Goal: Task Accomplishment & Management: Manage account settings

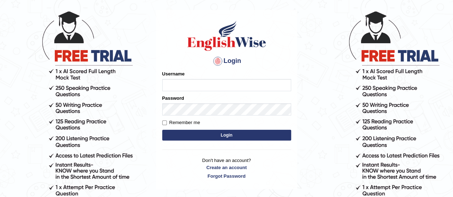
scroll to position [67, 0]
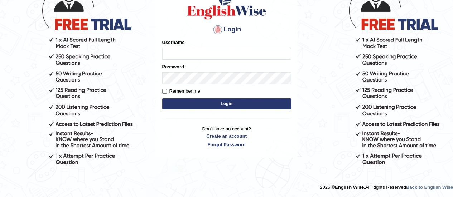
click at [301, 147] on body "Login Please fix the following errors: Username Password Remember me Login Don'…" at bounding box center [226, 54] width 453 height 197
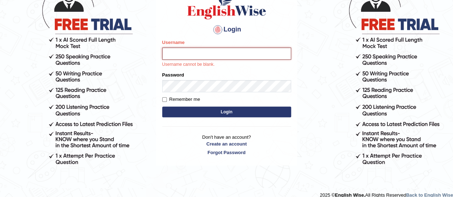
click at [246, 57] on input "Username" at bounding box center [226, 54] width 129 height 12
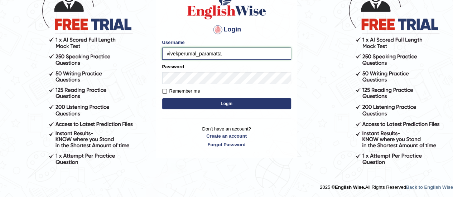
click at [207, 54] on input "vivekperumal_paramatta" at bounding box center [226, 54] width 129 height 12
type input "vivekperumal_parramatta"
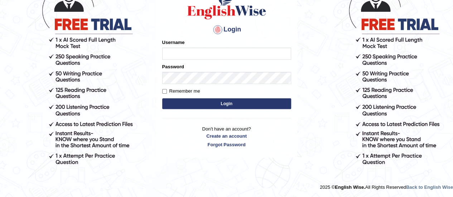
click at [235, 53] on input "Username" at bounding box center [226, 54] width 129 height 12
type input "vivekperumal_parramatta"
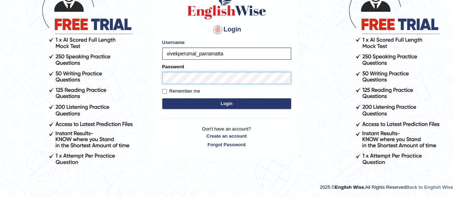
click at [162, 99] on button "Login" at bounding box center [226, 104] width 129 height 11
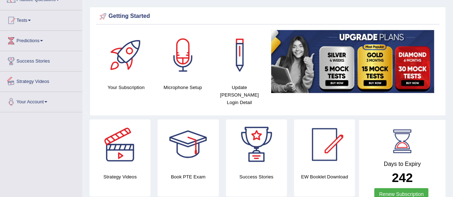
scroll to position [108, 0]
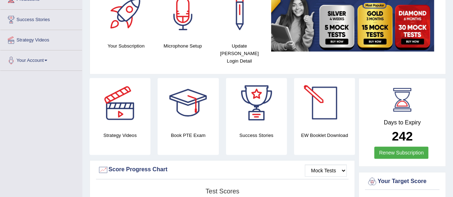
click at [326, 99] on div at bounding box center [325, 103] width 50 height 50
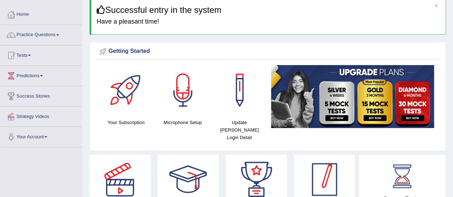
scroll to position [0, 0]
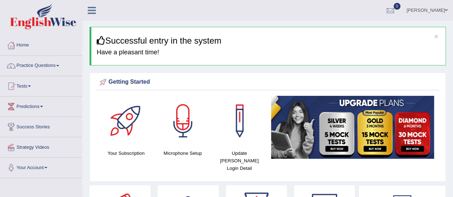
click at [435, 9] on link "Vivek Perumal" at bounding box center [427, 9] width 52 height 19
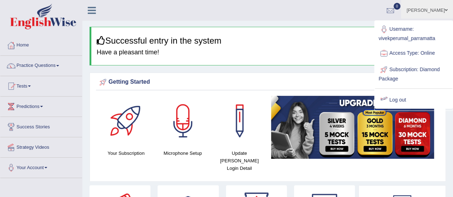
click at [399, 100] on link "Log out" at bounding box center [413, 100] width 77 height 16
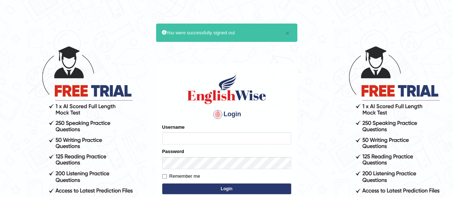
click at [339, 100] on body "× You were successfully signed out Login Please fix the following errors: Usern…" at bounding box center [226, 121] width 453 height 197
